Goal: Transaction & Acquisition: Obtain resource

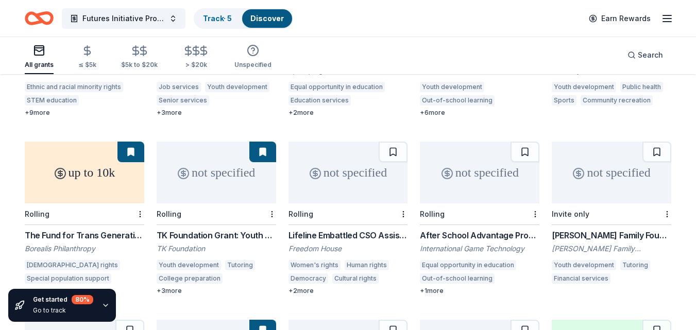
scroll to position [401, 0]
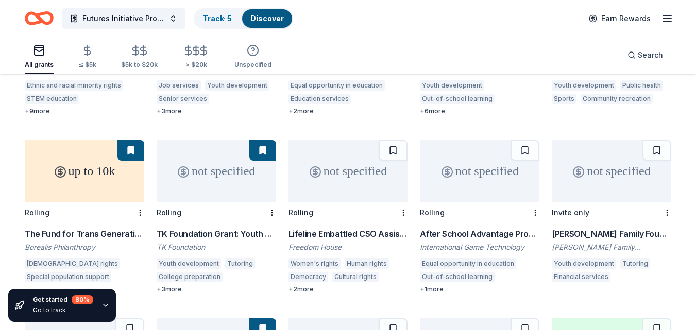
click at [230, 177] on div "not specified" at bounding box center [217, 171] width 120 height 62
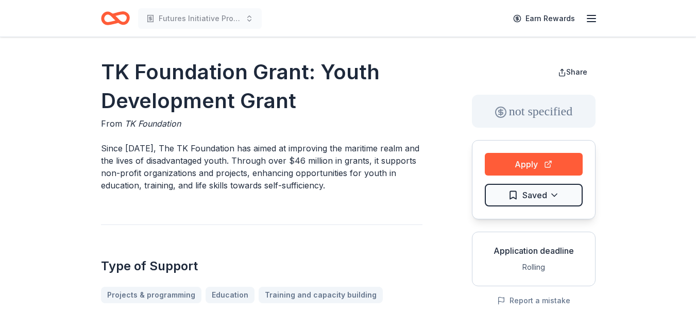
click at [122, 20] on icon "Home" at bounding box center [115, 18] width 29 height 24
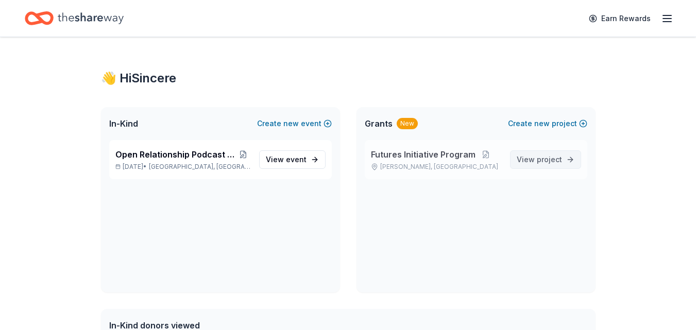
click at [548, 161] on span "project" at bounding box center [549, 159] width 25 height 9
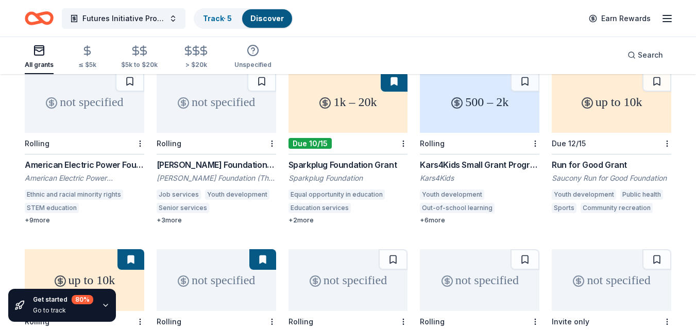
scroll to position [267, 0]
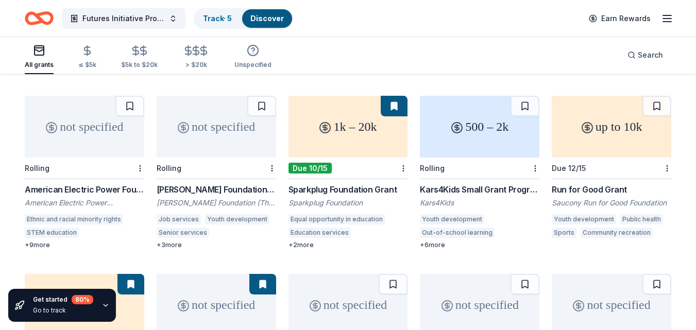
click at [368, 131] on div "1k – 20k" at bounding box center [349, 127] width 120 height 62
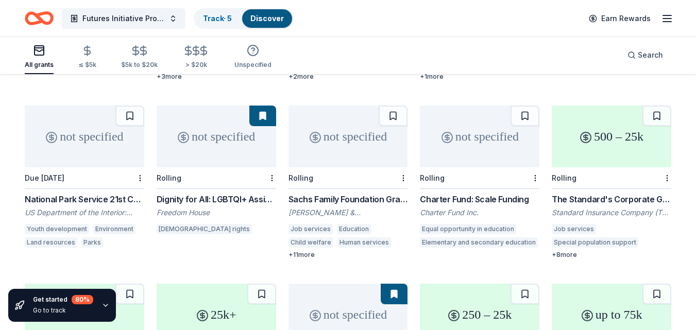
scroll to position [616, 0]
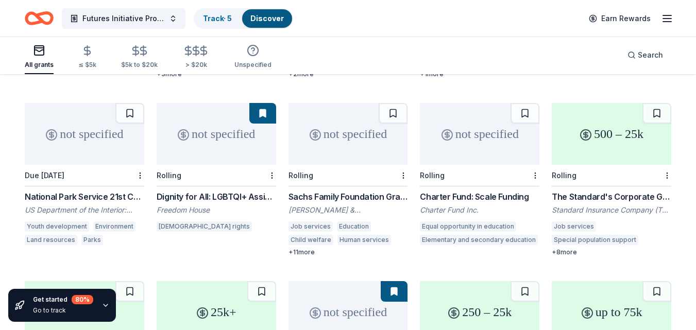
click at [217, 124] on div "not specified" at bounding box center [217, 134] width 120 height 62
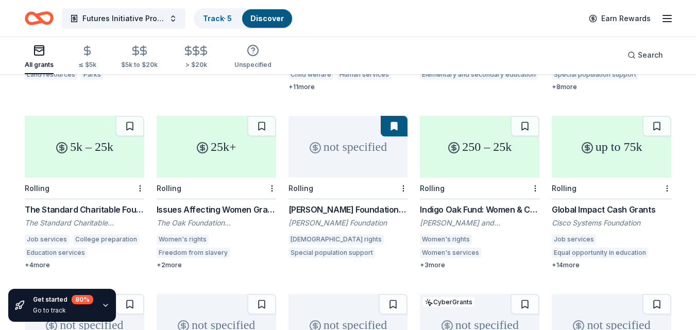
scroll to position [756, 0]
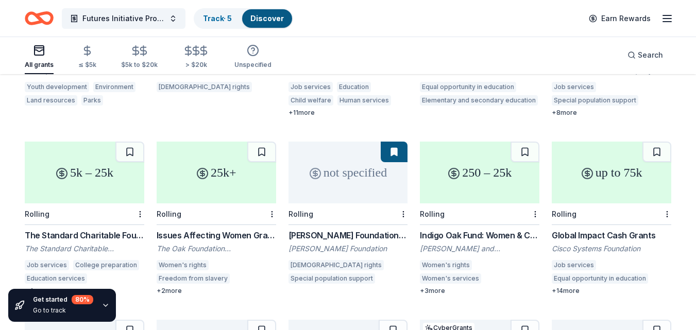
click at [316, 168] on div "not specified" at bounding box center [349, 173] width 120 height 62
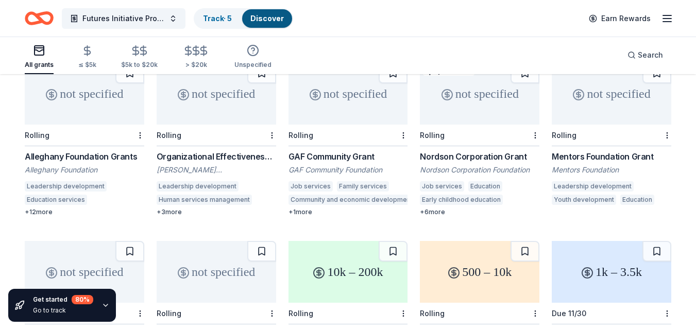
scroll to position [1117, 0]
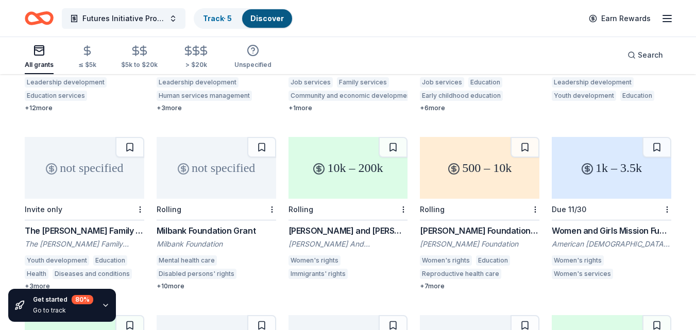
click at [202, 163] on div "not specified" at bounding box center [217, 168] width 120 height 62
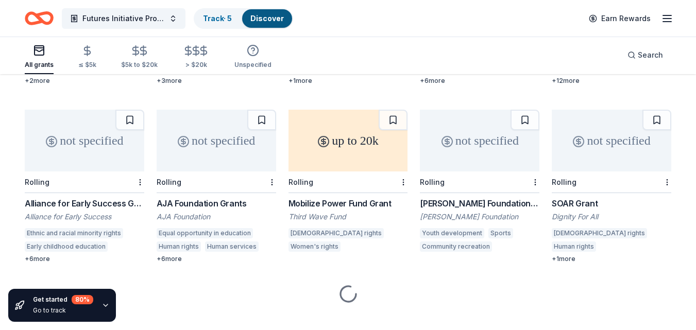
scroll to position [1683, 0]
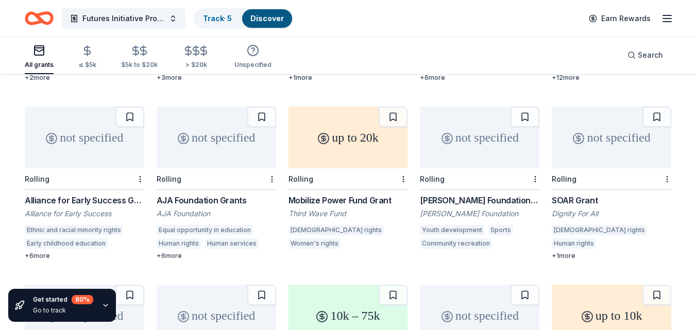
click at [328, 130] on div "up to 20k" at bounding box center [349, 138] width 120 height 62
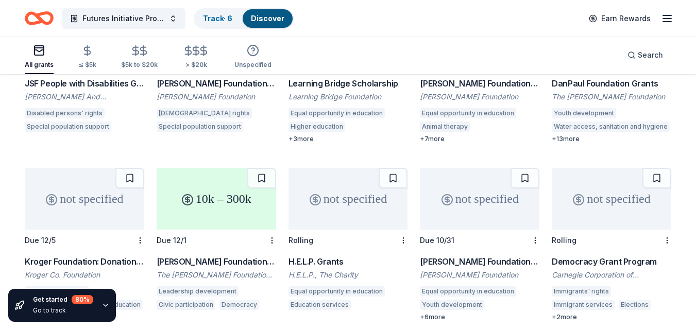
scroll to position [2569, 0]
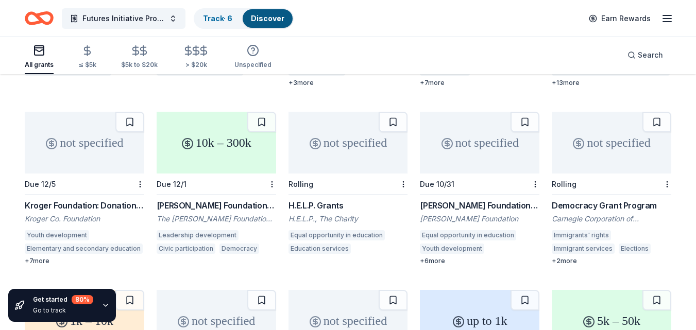
click at [88, 147] on div "not specified" at bounding box center [85, 143] width 120 height 62
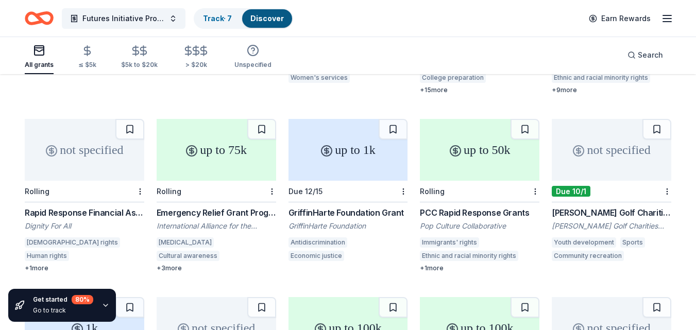
scroll to position [3818, 0]
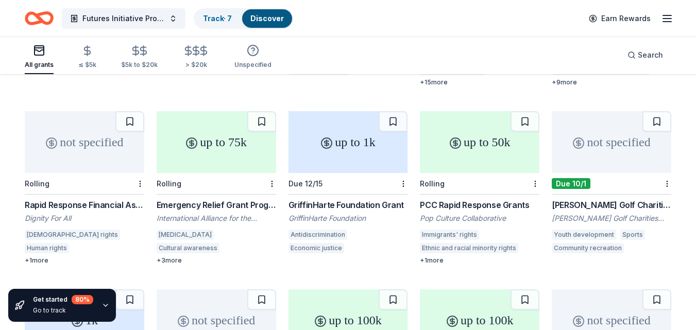
click at [96, 140] on div "not specified" at bounding box center [85, 142] width 120 height 62
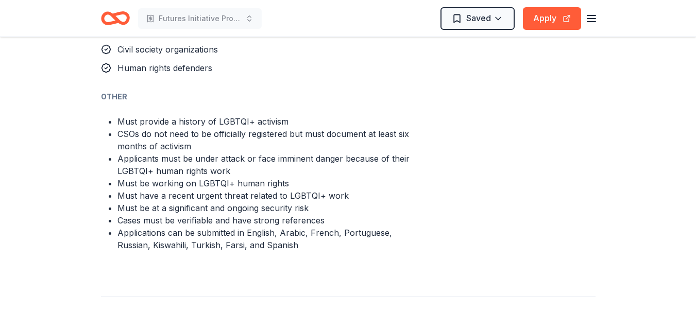
scroll to position [708, 0]
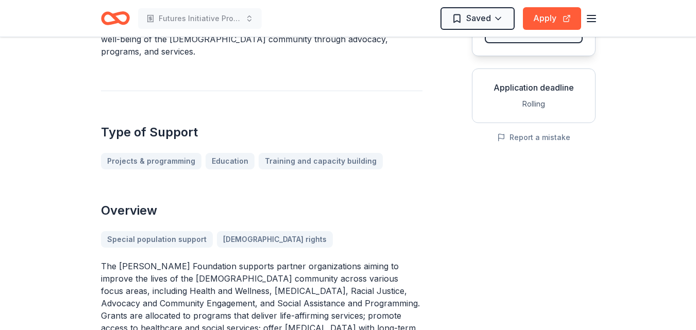
scroll to position [96, 0]
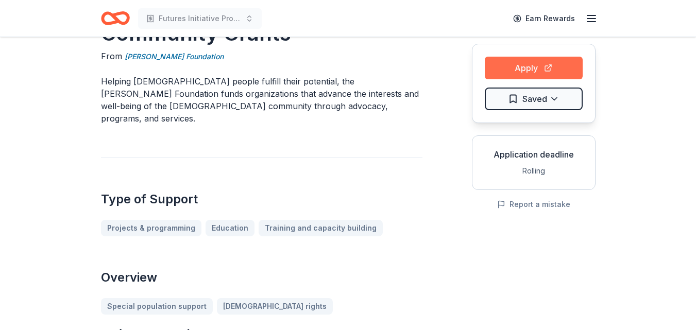
click at [538, 62] on button "Apply" at bounding box center [534, 68] width 98 height 23
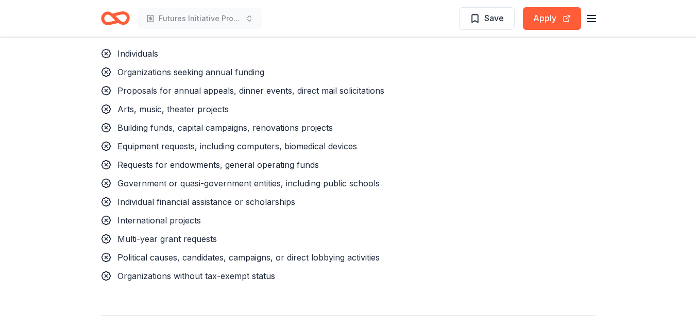
scroll to position [846, 0]
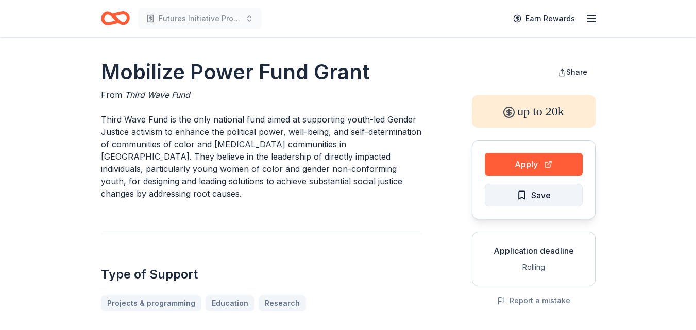
click at [545, 197] on span "Save" at bounding box center [541, 195] width 20 height 13
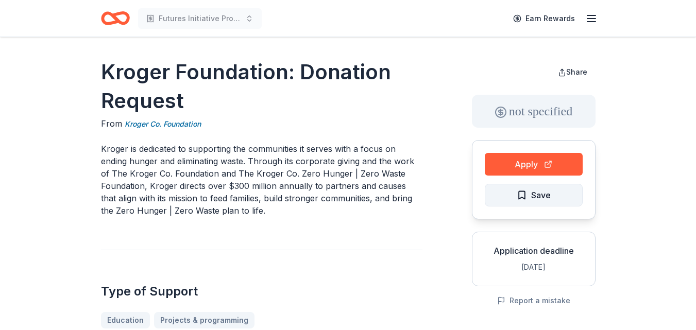
click at [525, 198] on span "Save" at bounding box center [534, 195] width 34 height 13
